Goal: Information Seeking & Learning: Learn about a topic

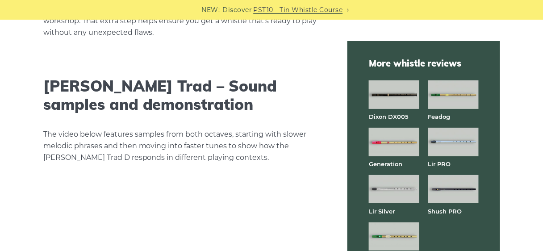
scroll to position [1499, 0]
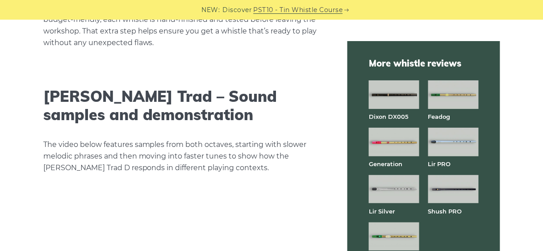
click at [468, 197] on img at bounding box center [453, 189] width 50 height 29
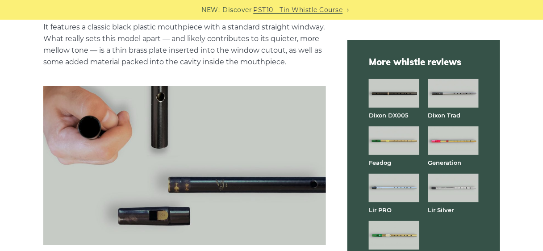
scroll to position [1215, 0]
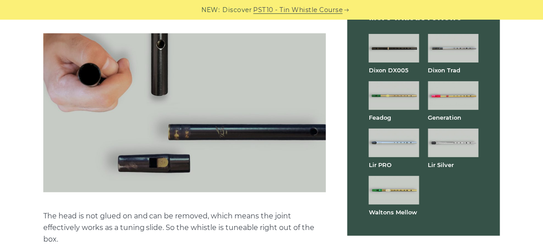
click at [471, 153] on img at bounding box center [453, 143] width 50 height 29
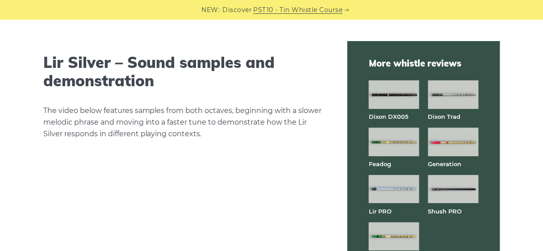
scroll to position [1447, 0]
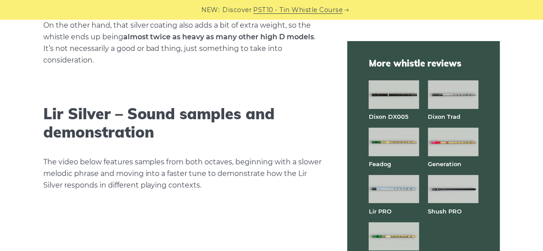
click at [395, 92] on img at bounding box center [394, 94] width 50 height 29
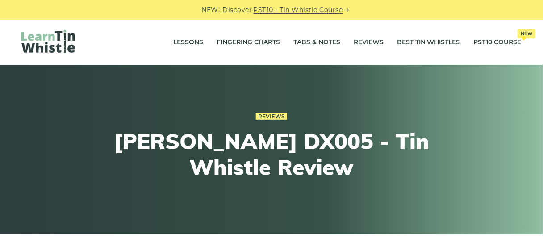
click at [55, 46] on img at bounding box center [48, 41] width 54 height 23
click at [500, 42] on link "PST10 Course New" at bounding box center [498, 42] width 48 height 22
